Goal: Task Accomplishment & Management: Complete application form

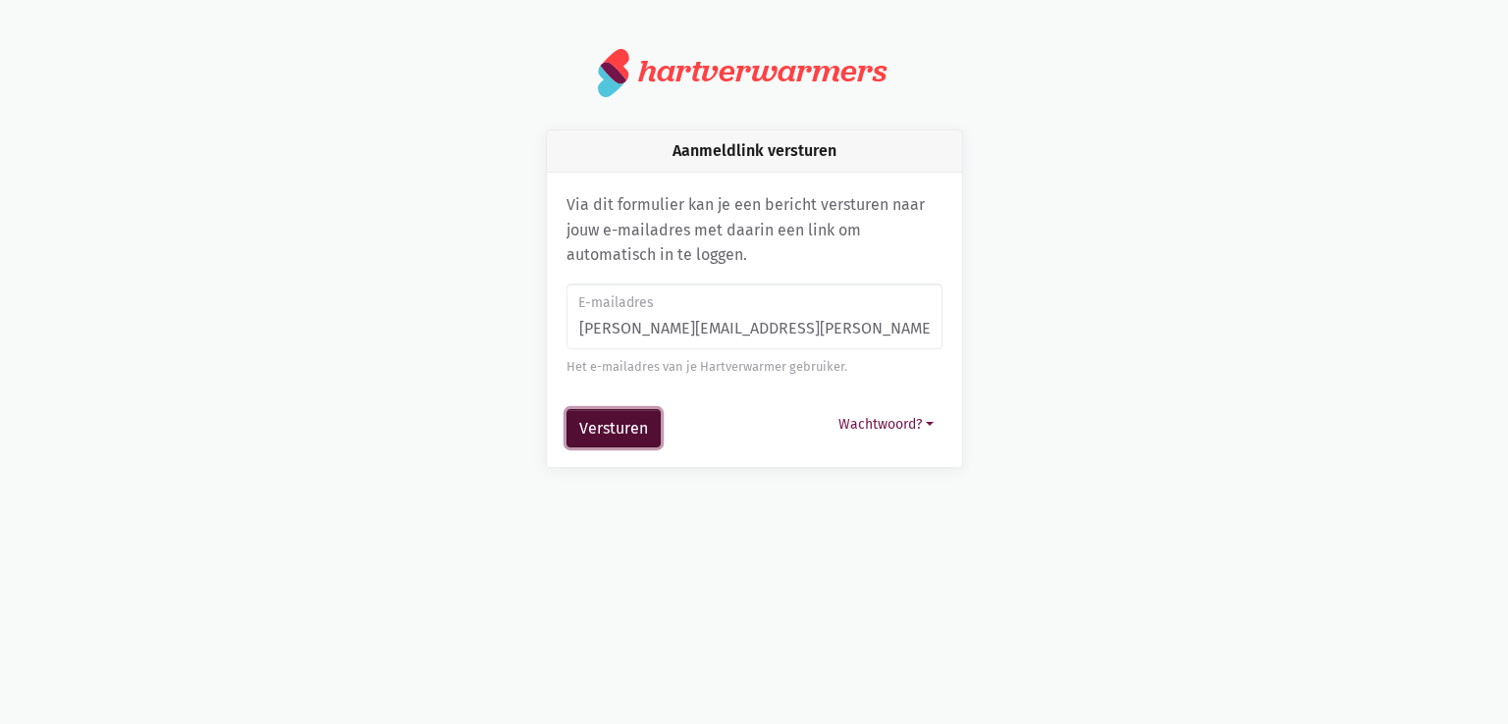
click at [609, 425] on button "Versturen" at bounding box center [613, 428] width 94 height 39
click at [617, 414] on button "Versturen" at bounding box center [613, 428] width 94 height 39
